Goal: Information Seeking & Learning: Learn about a topic

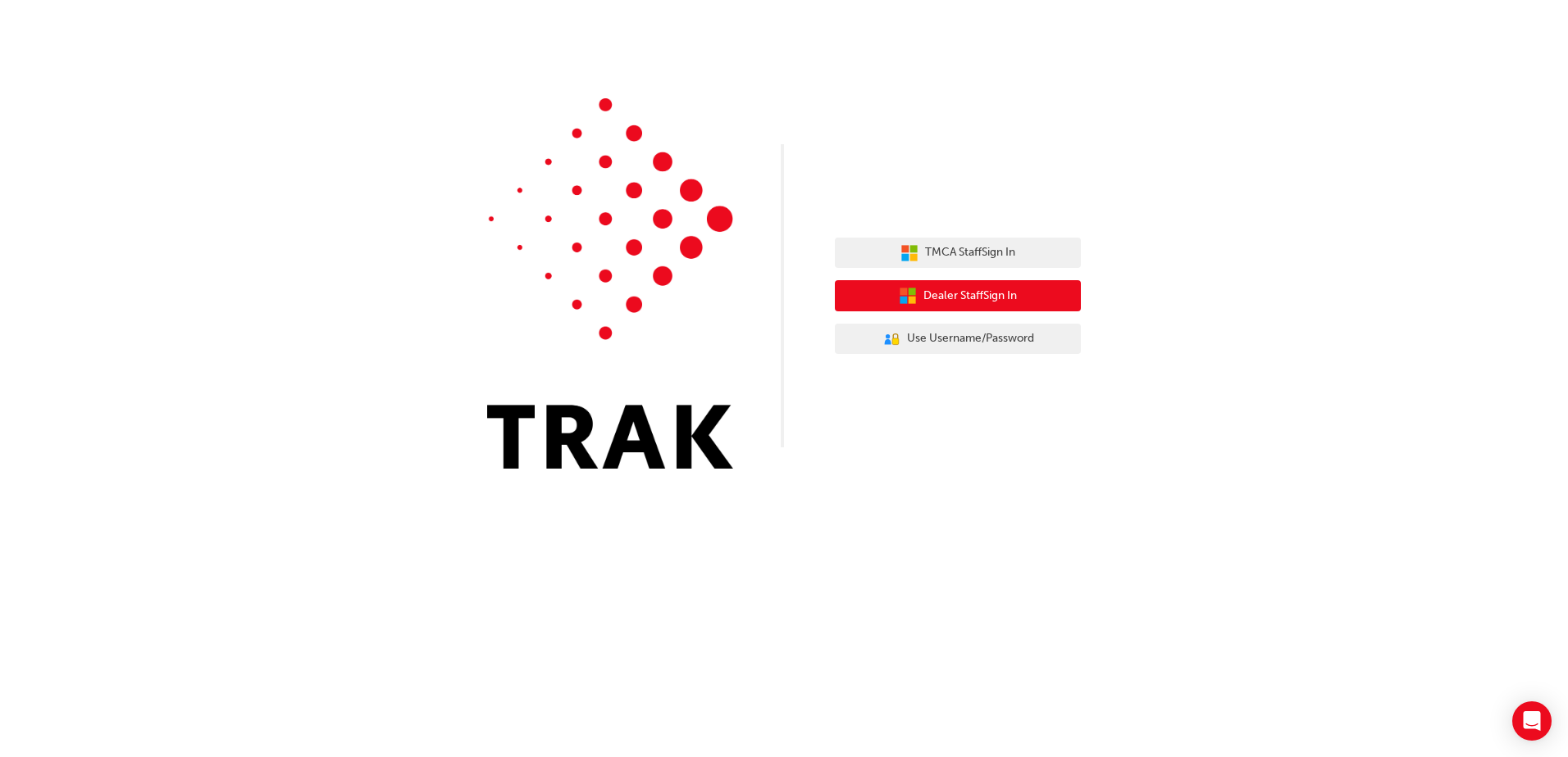
click at [969, 290] on span "Dealer Staff Sign In" at bounding box center [970, 296] width 93 height 19
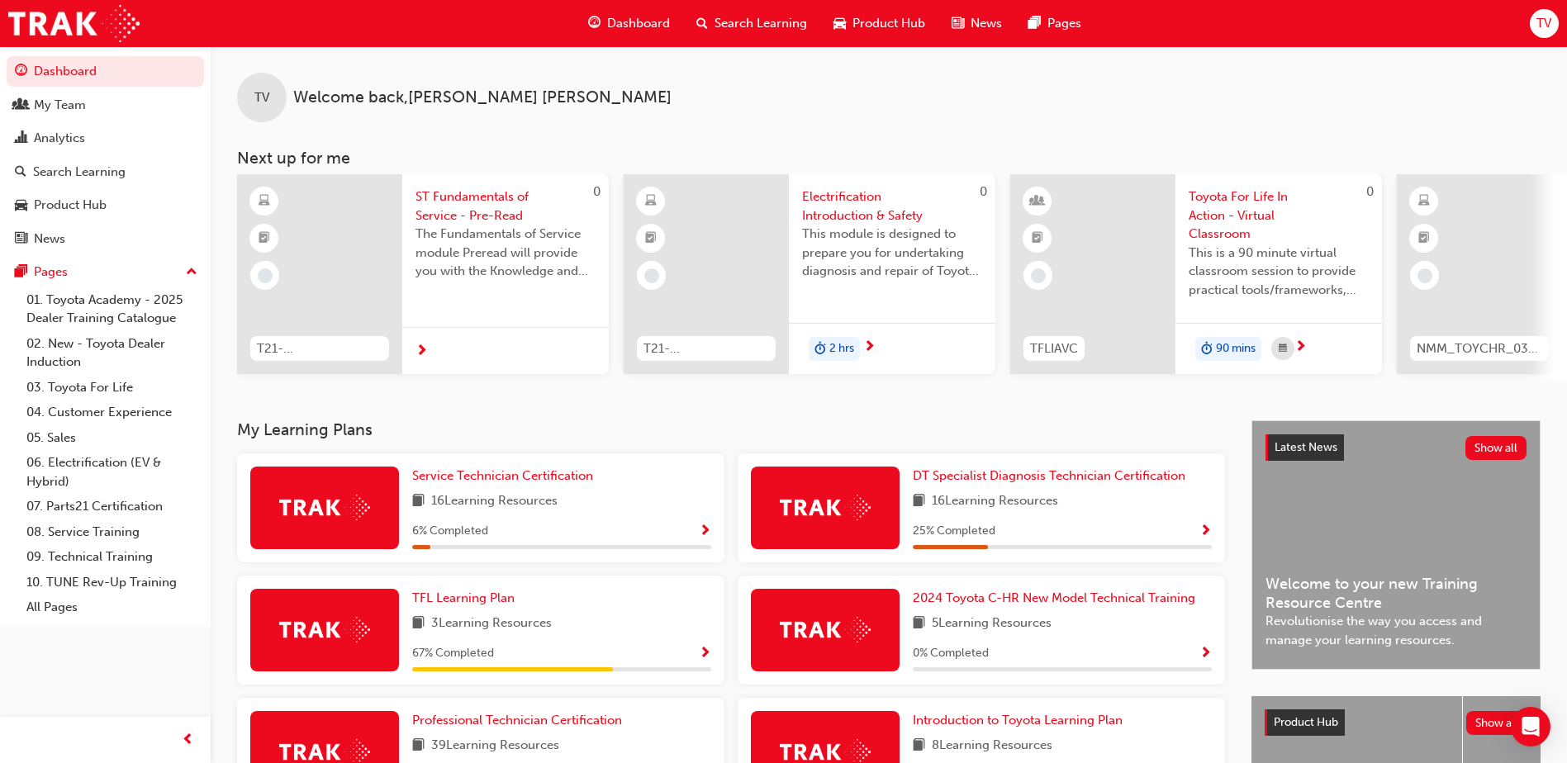
click at [758, 22] on span "Search Learning" at bounding box center [761, 23] width 93 height 19
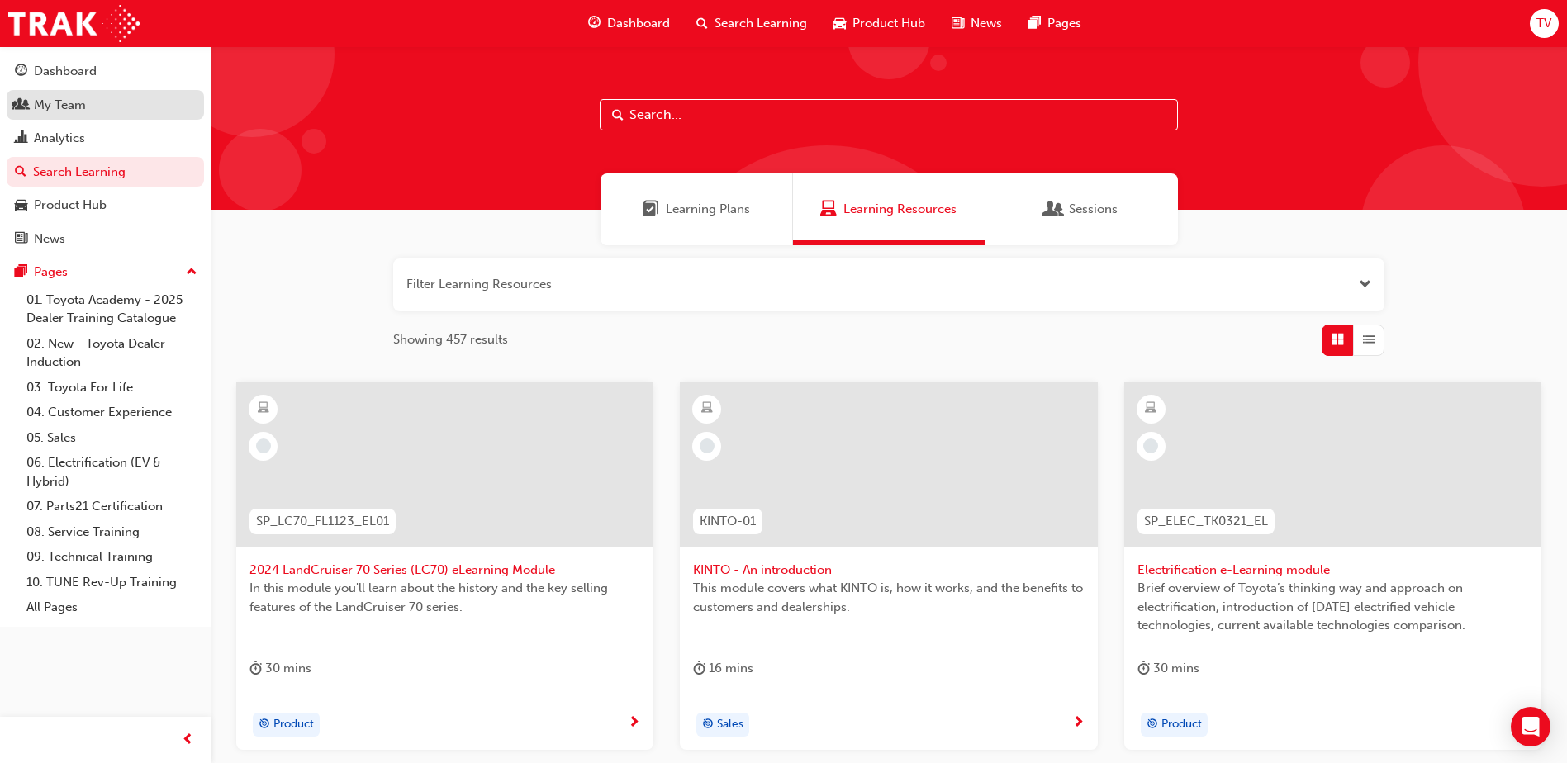
click at [93, 104] on div "My Team" at bounding box center [105, 105] width 181 height 21
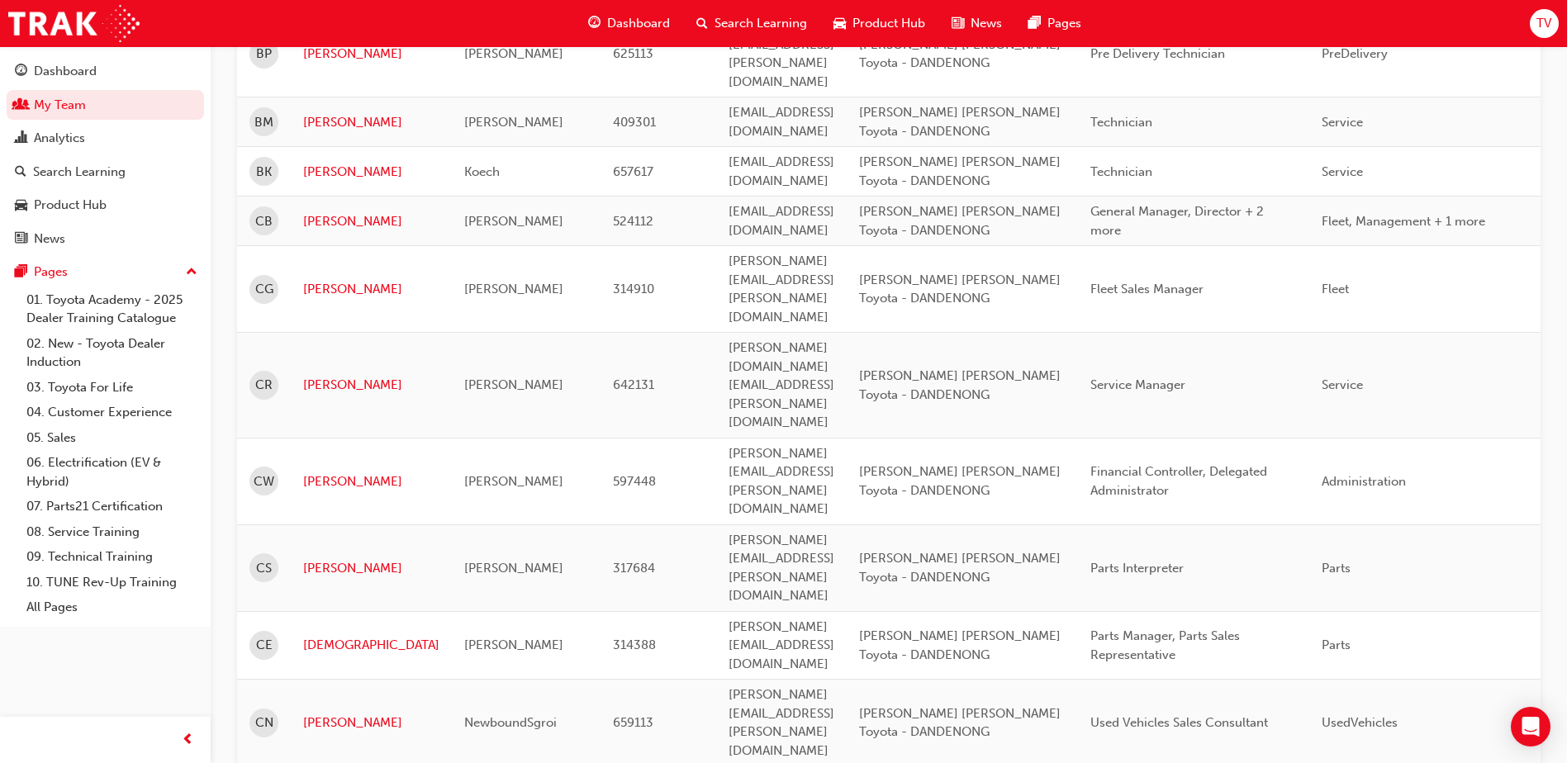
scroll to position [342, 0]
